Goal: Task Accomplishment & Management: Use online tool/utility

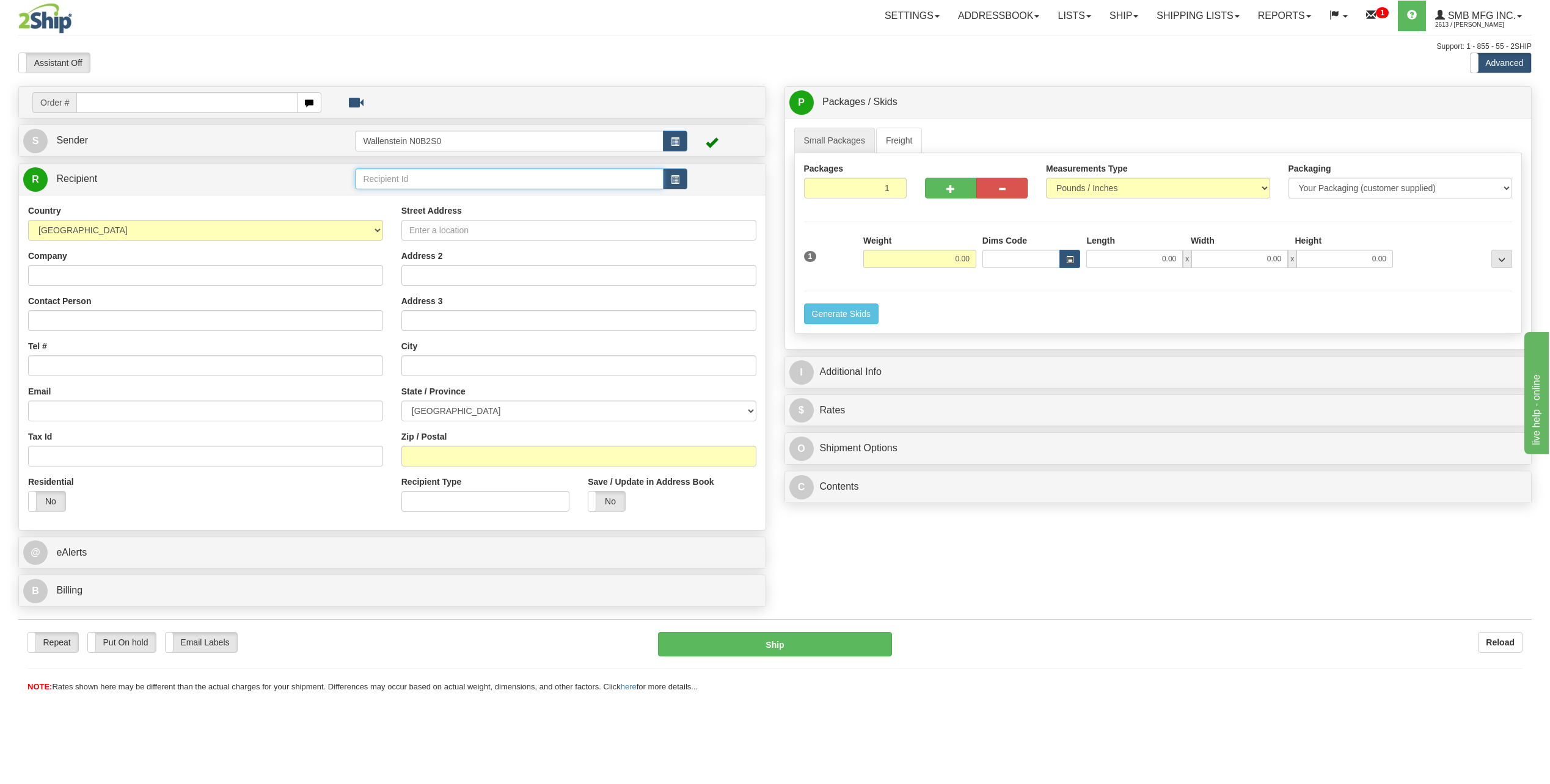
click at [399, 178] on input "text" at bounding box center [509, 178] width 308 height 21
click at [412, 196] on div "SOUB01" at bounding box center [507, 198] width 296 height 14
type input "SOUB01"
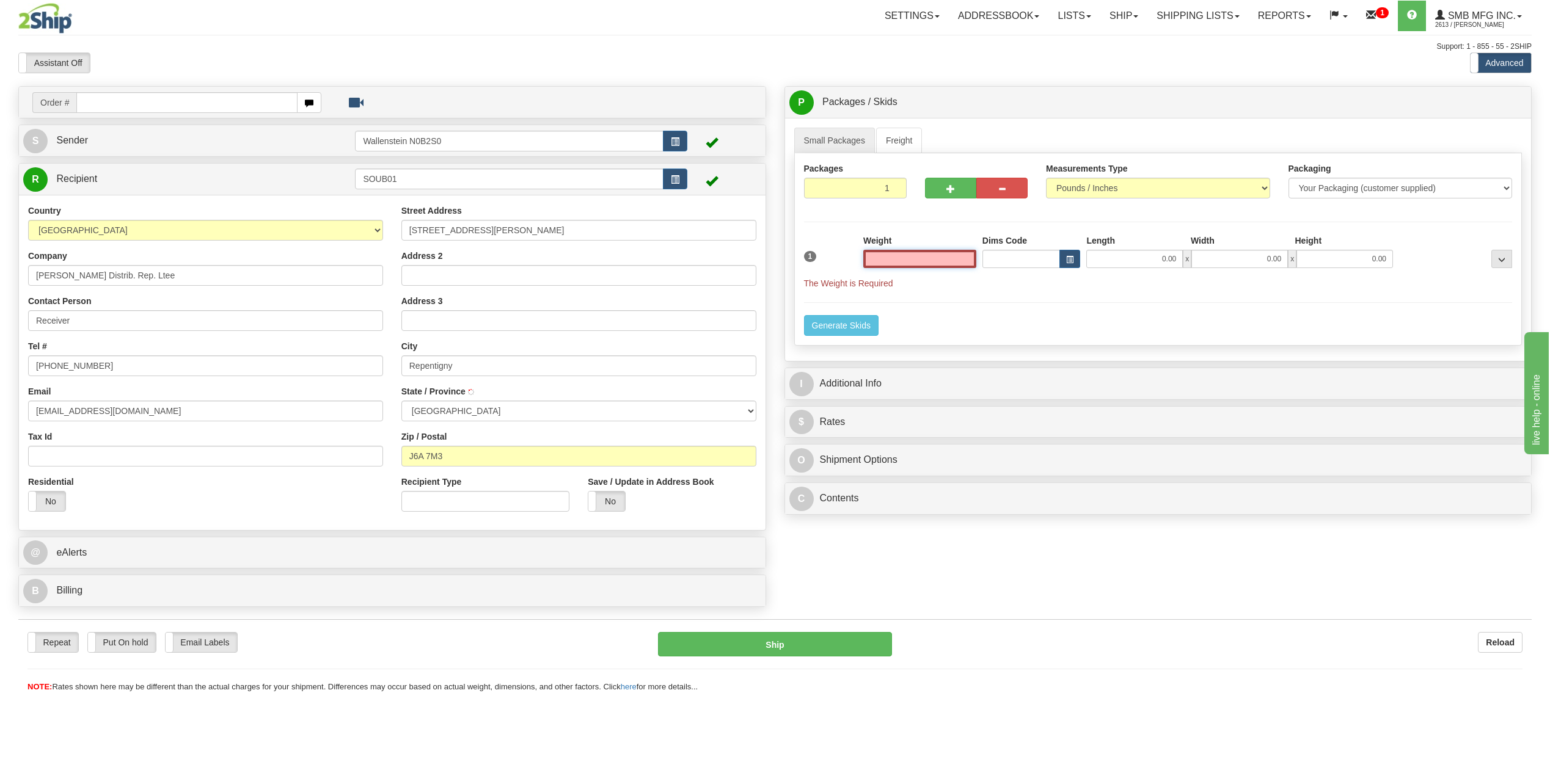
type input "REPENTIGNY"
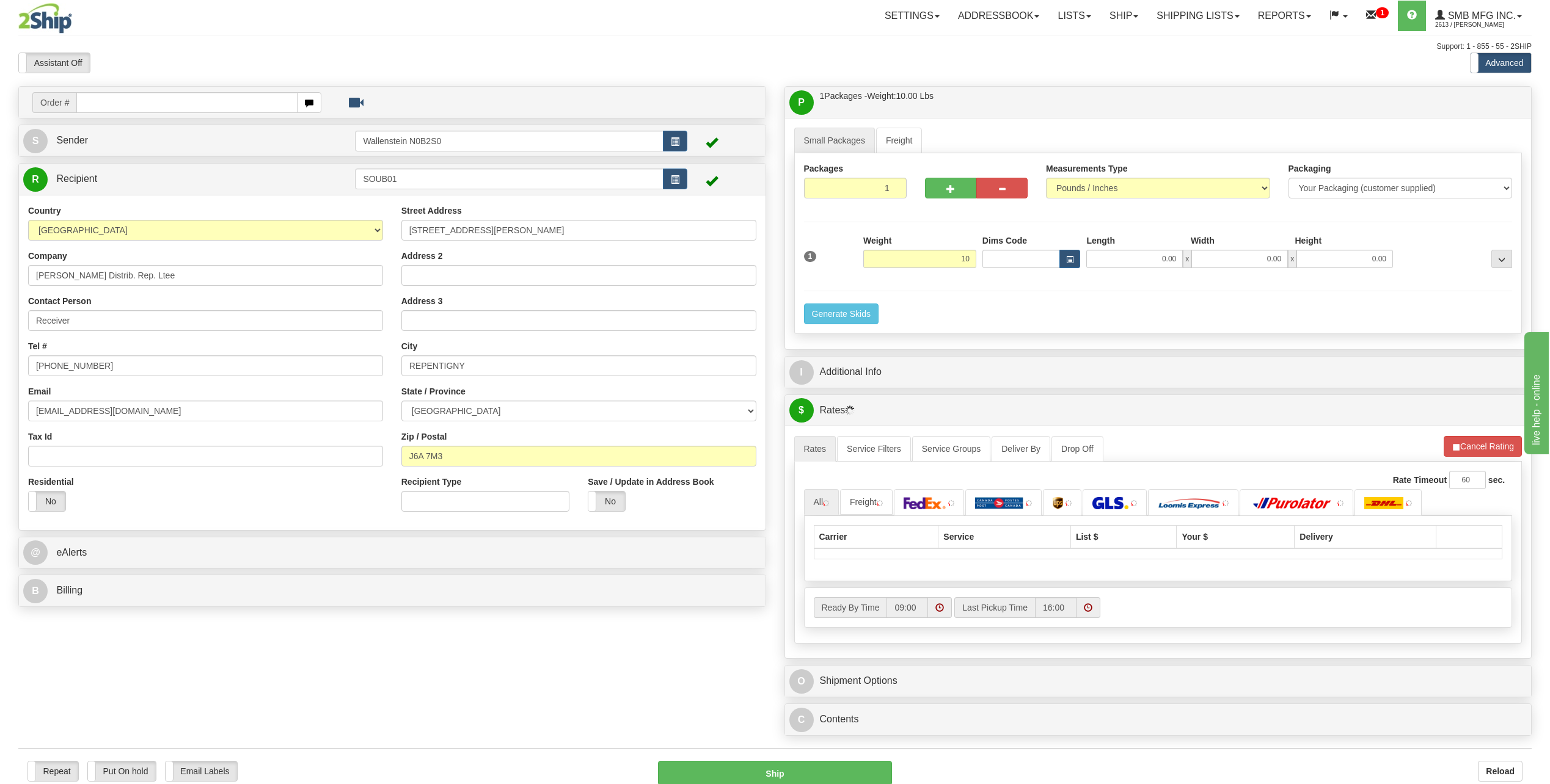
type input "10.00"
click at [1216, 307] on div "Packages 1 1 Measurements Type" at bounding box center [1158, 243] width 729 height 181
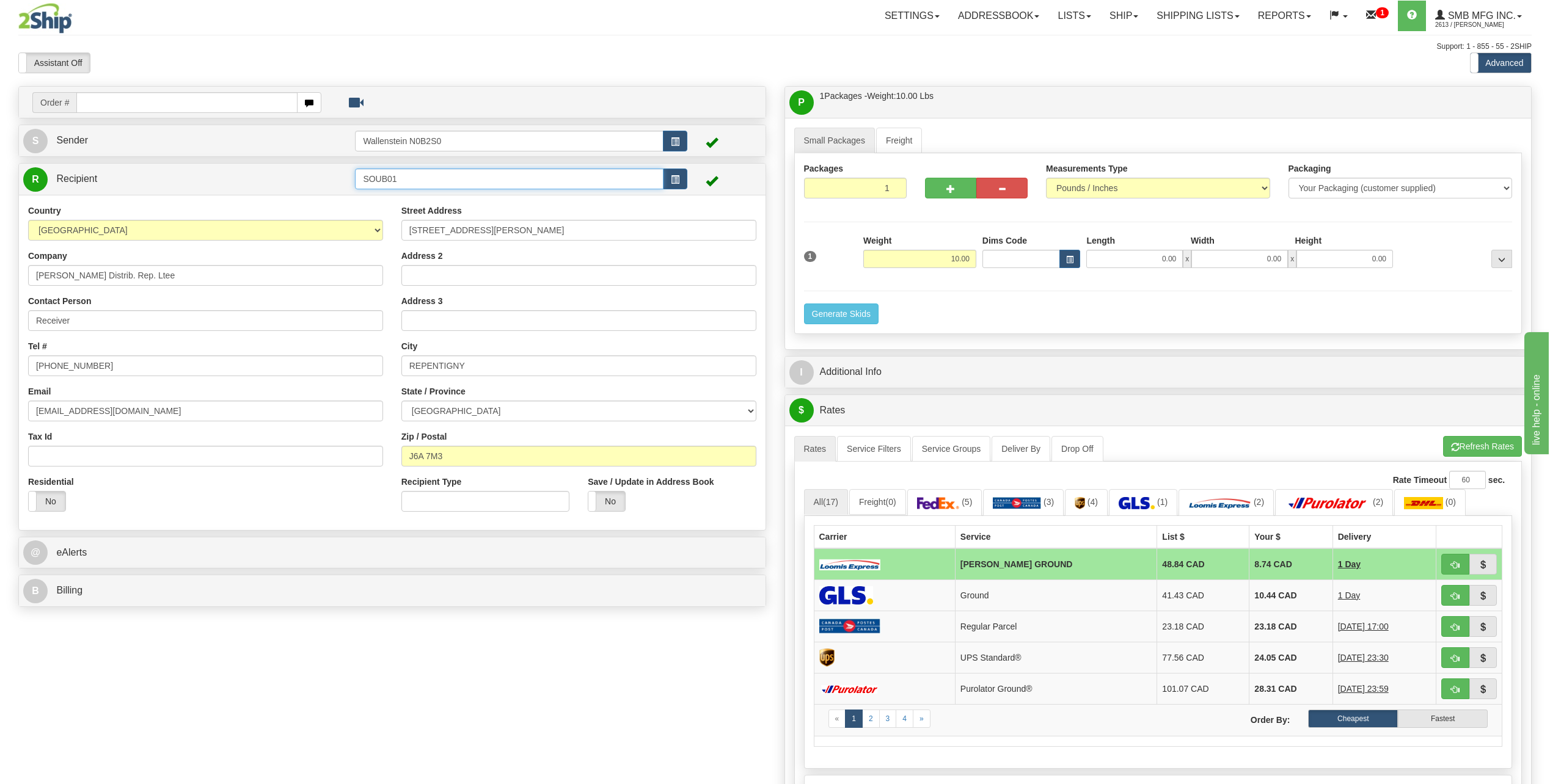
drag, startPoint x: 471, startPoint y: 183, endPoint x: 330, endPoint y: 190, distance: 141.2
click at [330, 190] on tr "R Recipient SOUB01" at bounding box center [392, 180] width 738 height 25
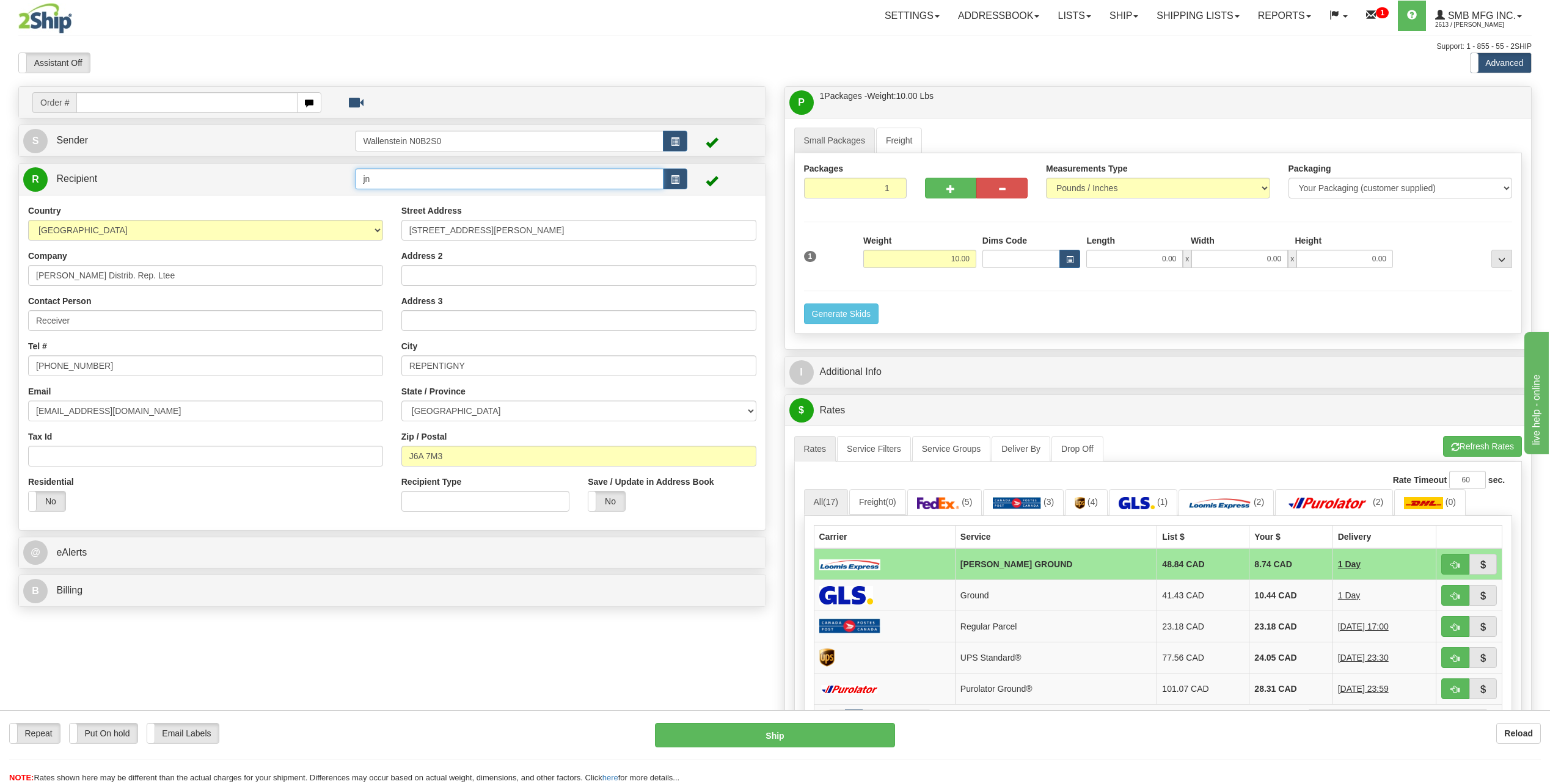
type input "j"
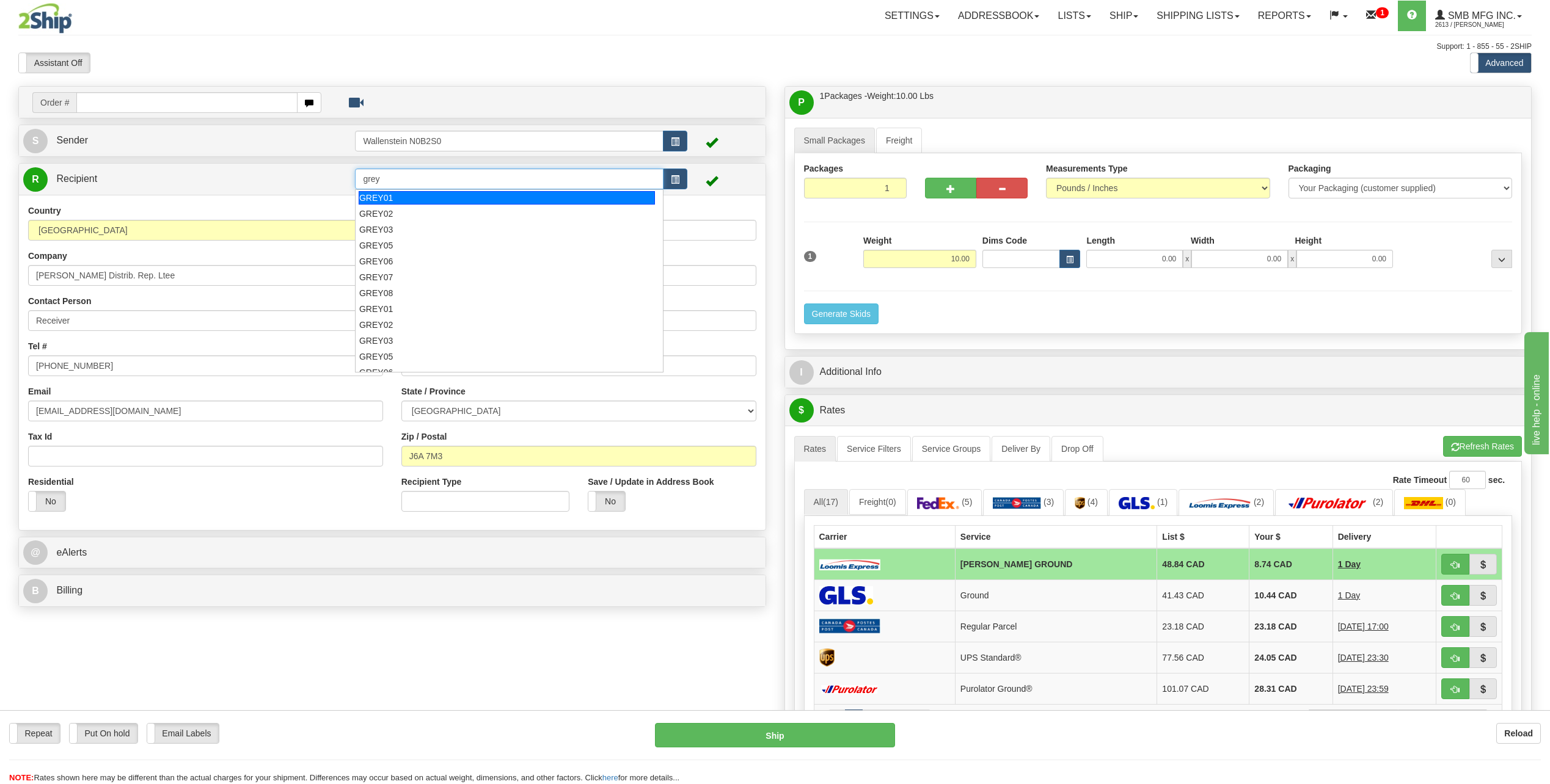
click at [418, 202] on div "GREY01" at bounding box center [507, 198] width 296 height 14
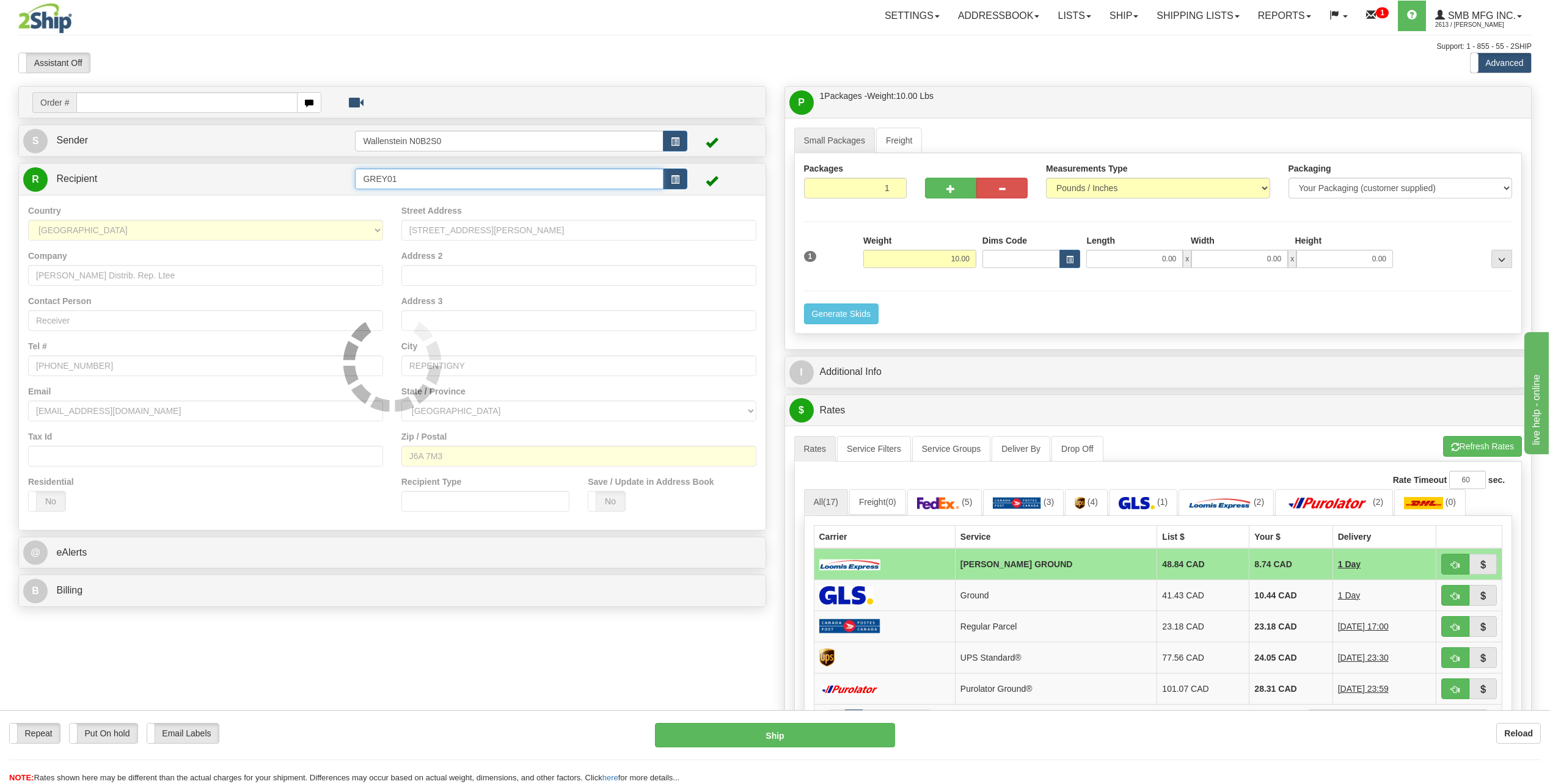
type input "GREY01"
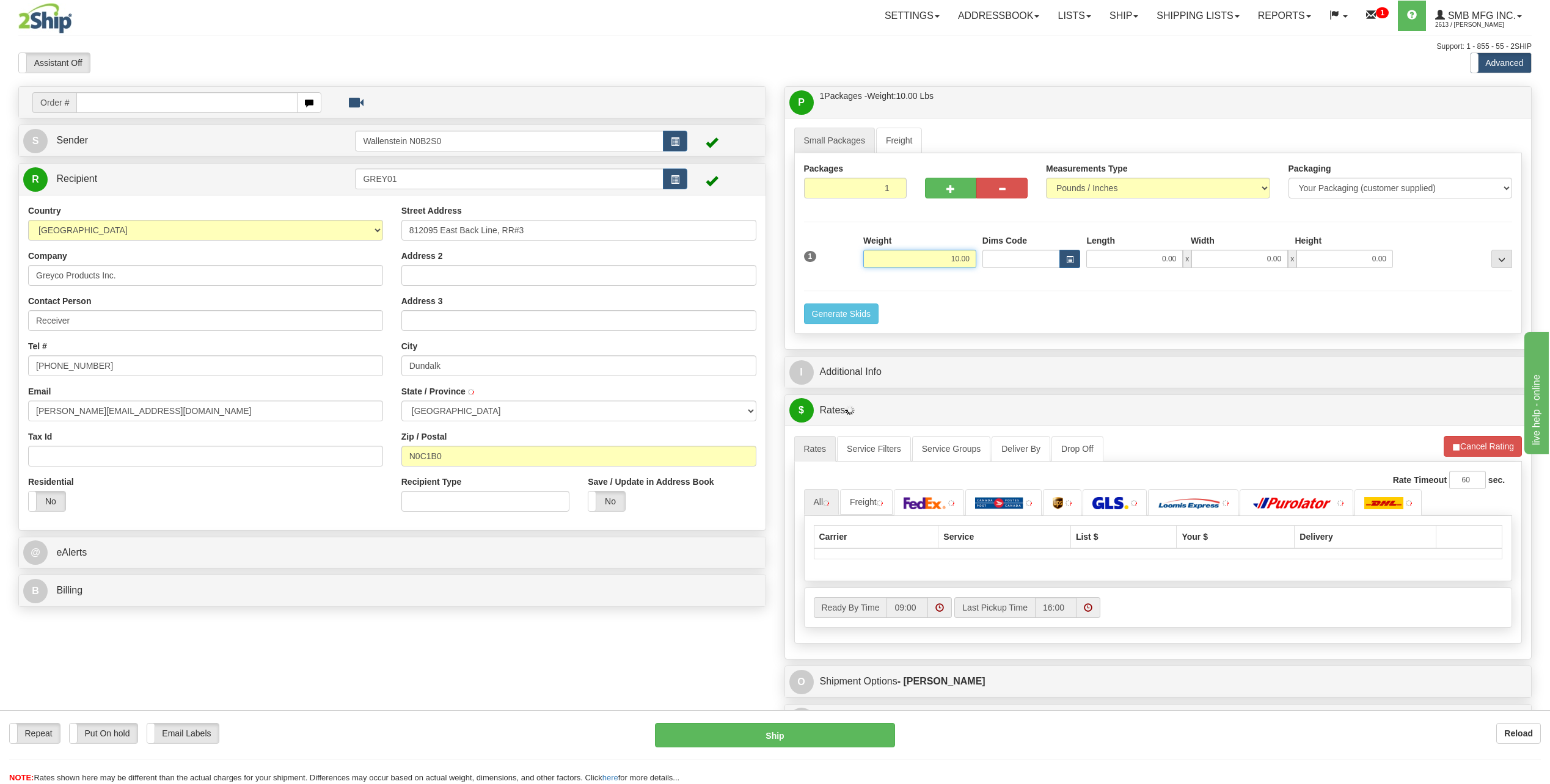
type input "DUNDALK"
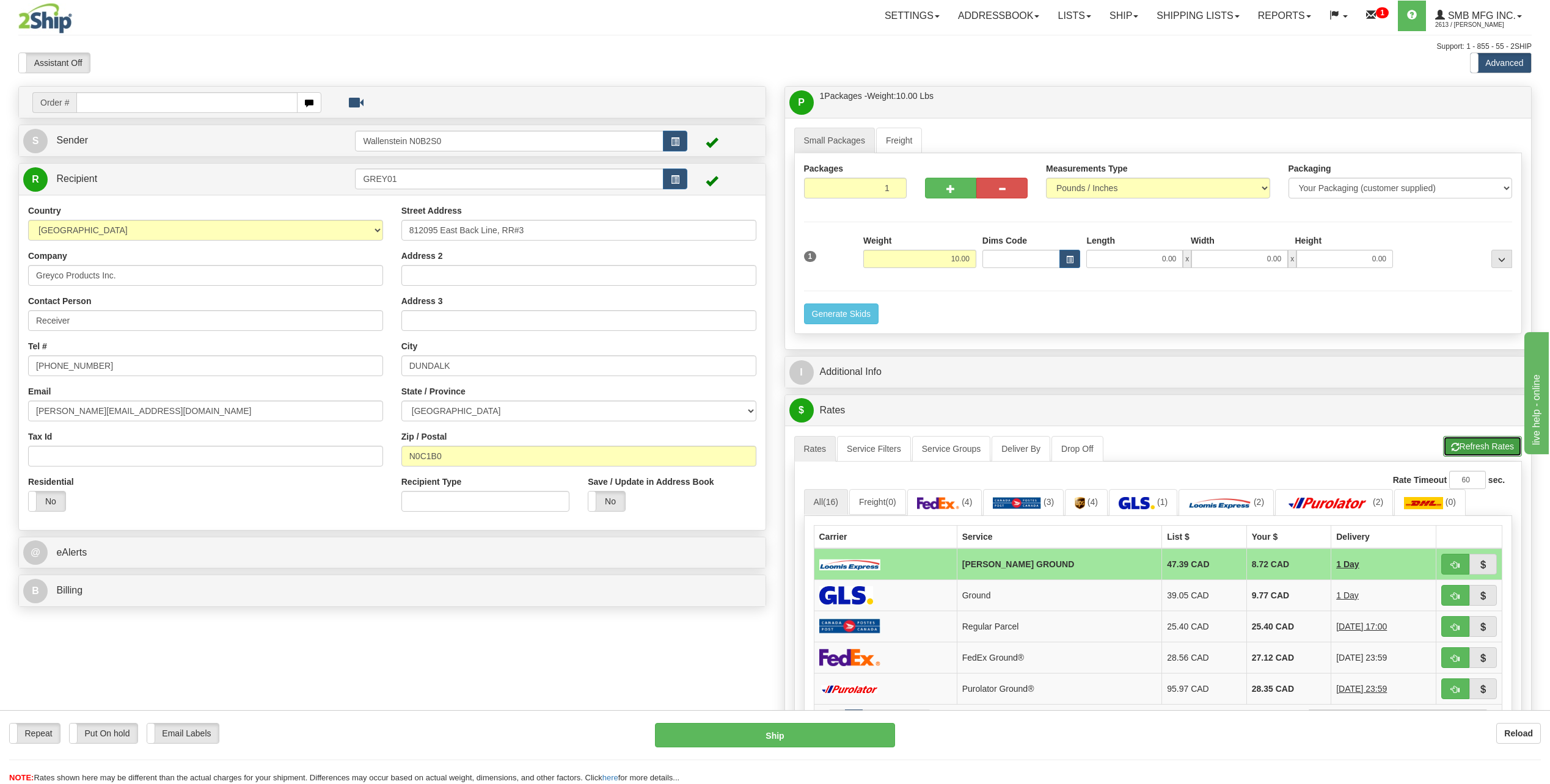
click at [1470, 446] on button "Refresh Rates" at bounding box center [1483, 446] width 79 height 21
click at [417, 183] on input "GREY01" at bounding box center [509, 178] width 308 height 21
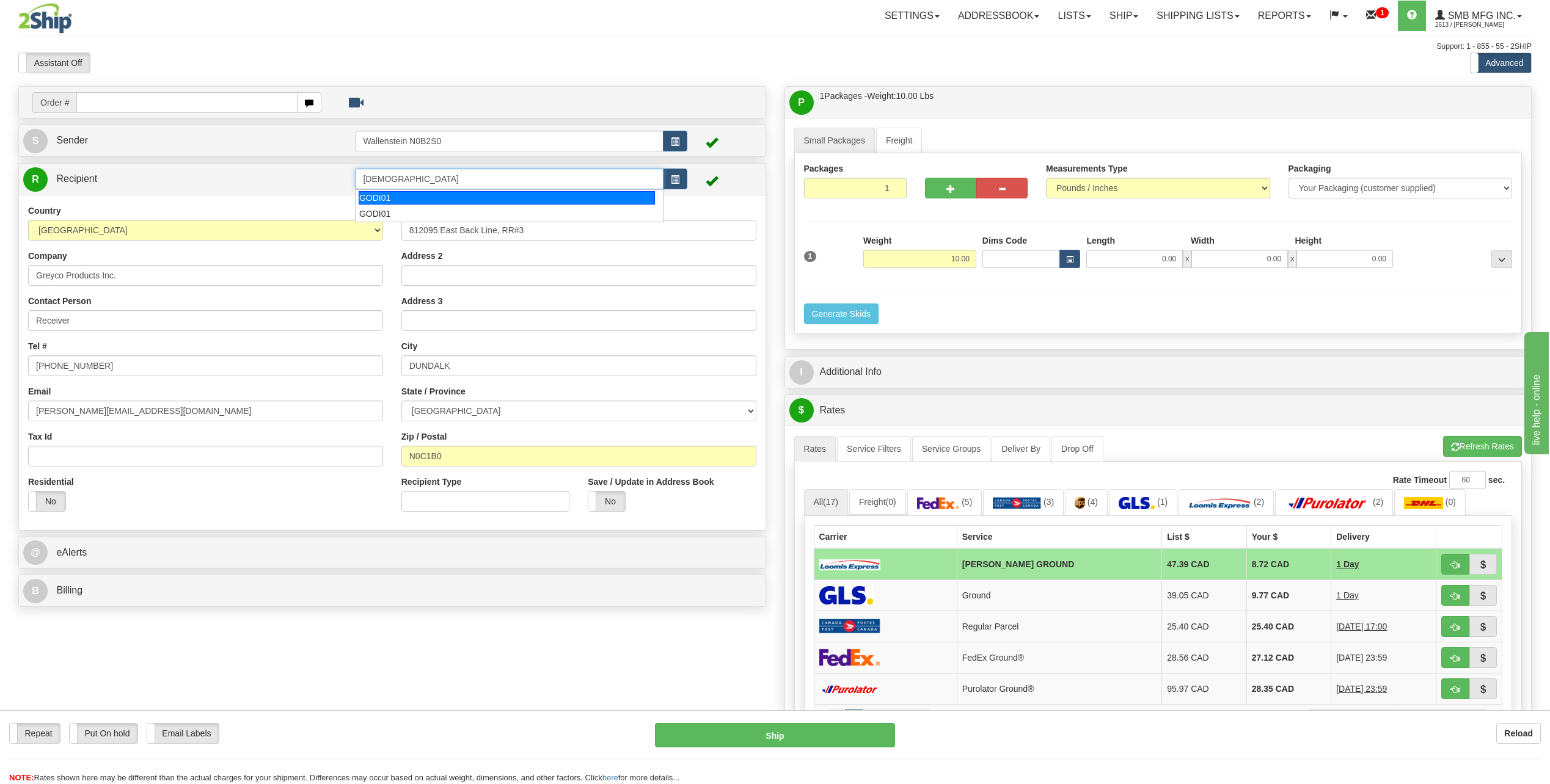
click at [408, 195] on div "GODI01" at bounding box center [507, 198] width 296 height 14
type input "GODI01"
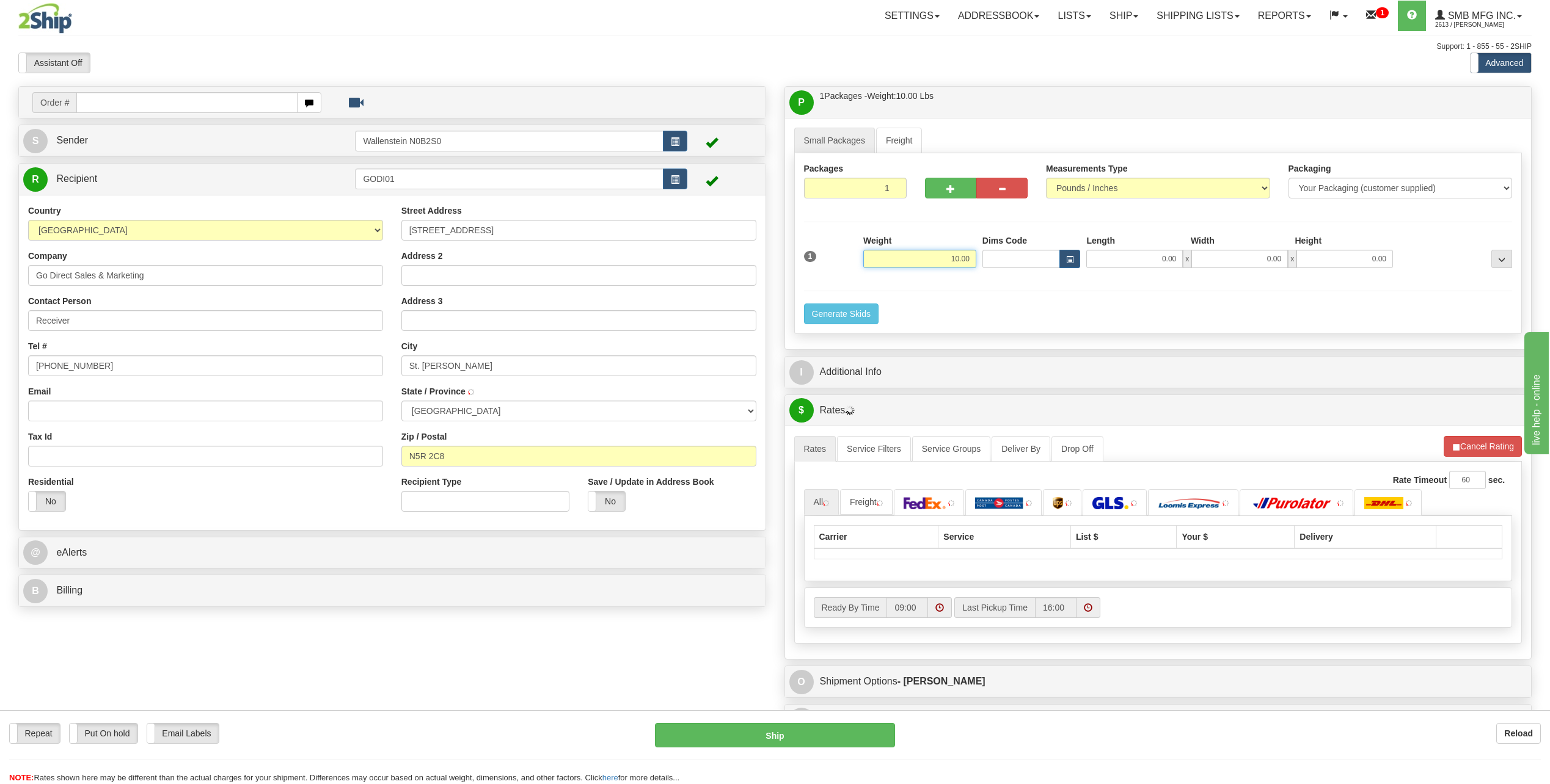
type input "ST THOMAS"
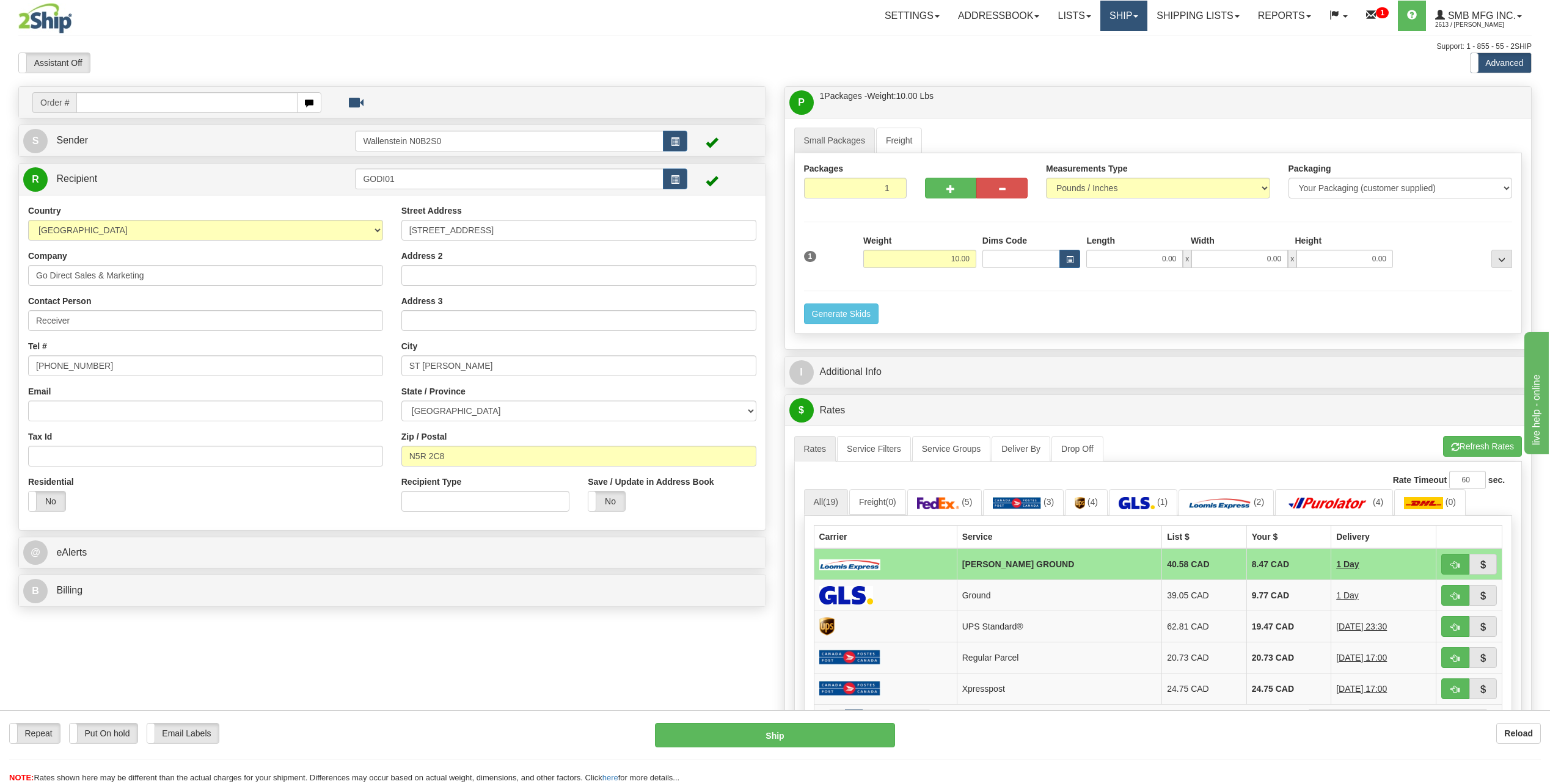
click at [1107, 18] on link "Ship" at bounding box center [1124, 16] width 47 height 30
click at [1068, 40] on span "Ship Screen" at bounding box center [1071, 43] width 46 height 10
